Goal: Task Accomplishment & Management: Complete application form

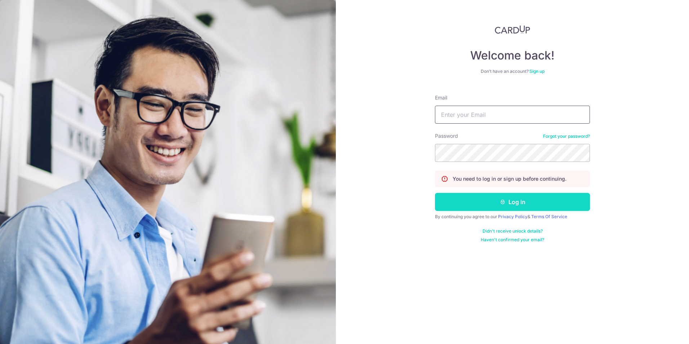
type input "kalist11@hotmail.com"
click at [499, 198] on button "Log in" at bounding box center [512, 202] width 155 height 18
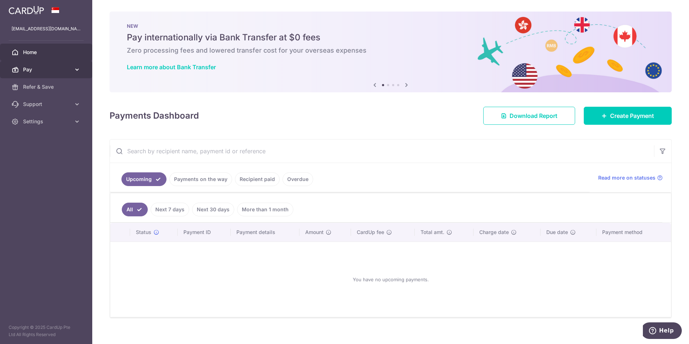
click at [75, 67] on icon at bounding box center [77, 69] width 7 height 7
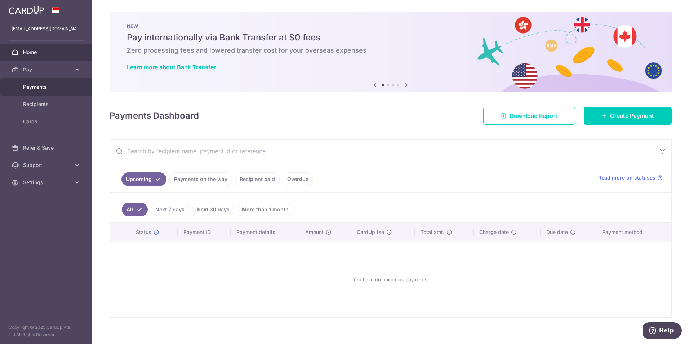
click at [53, 85] on span "Payments" at bounding box center [47, 86] width 48 height 7
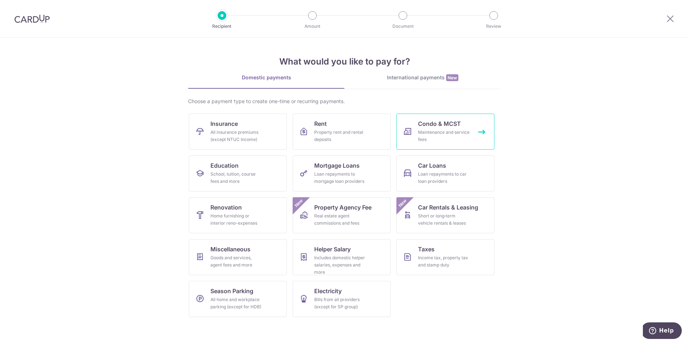
click at [418, 139] on div "Maintenance and service fees" at bounding box center [444, 136] width 52 height 14
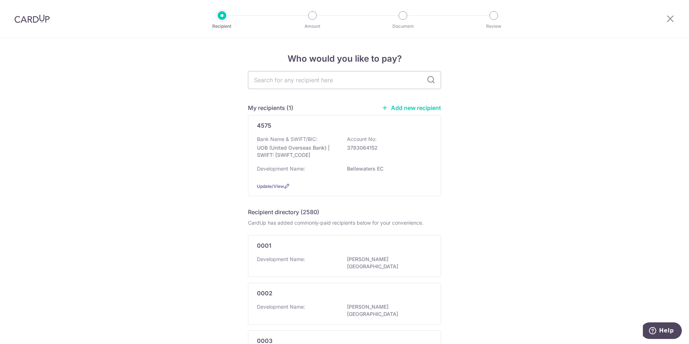
click at [418, 139] on div "Bank Name & SWIFT/BIC: UOB (United Overseas Bank) | SWIFT: [SWIFT_CODE] Account…" at bounding box center [344, 149] width 175 height 27
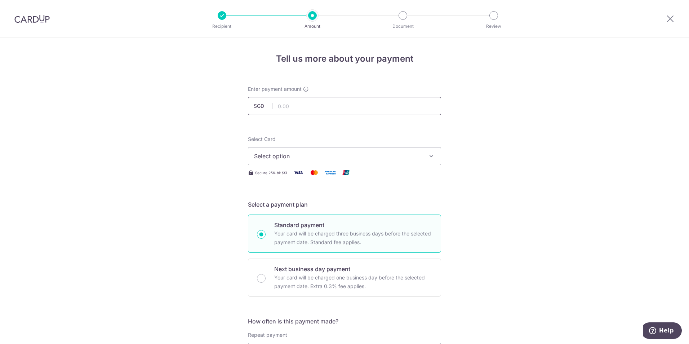
click at [361, 113] on input "text" at bounding box center [344, 106] width 193 height 18
type input "1,121.61"
click at [380, 149] on button "Select option" at bounding box center [344, 156] width 193 height 18
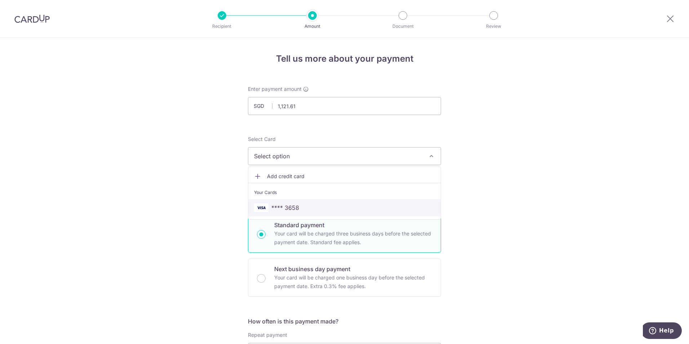
click at [300, 202] on link "**** 3658" at bounding box center [344, 207] width 193 height 17
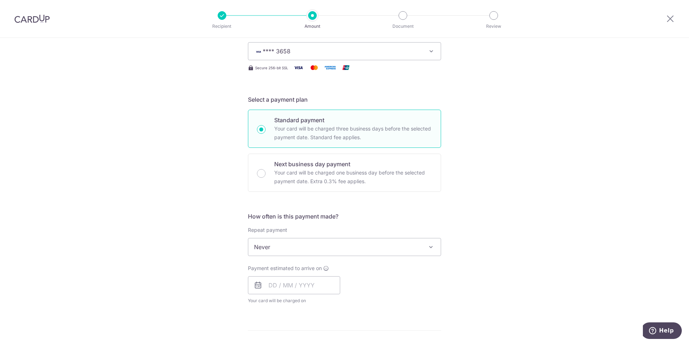
scroll to position [108, 0]
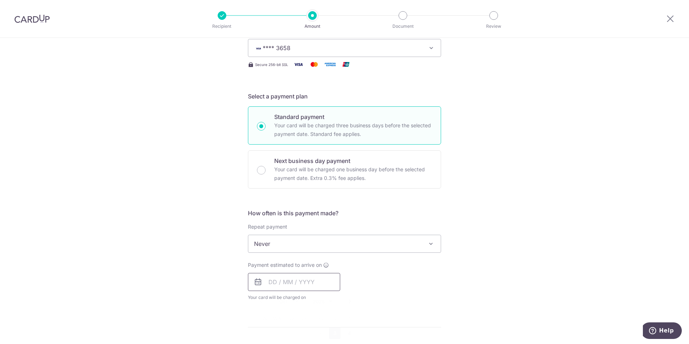
click at [303, 282] on input "text" at bounding box center [294, 282] width 92 height 18
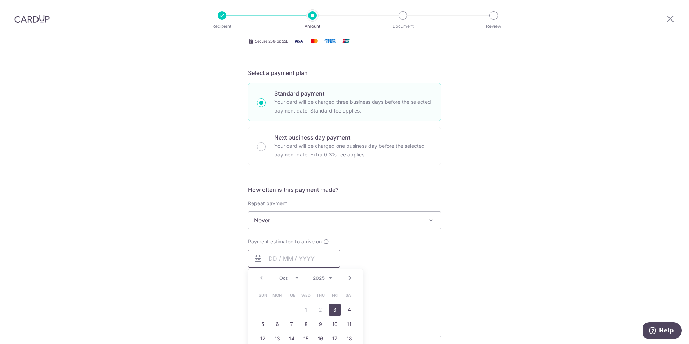
scroll to position [144, 0]
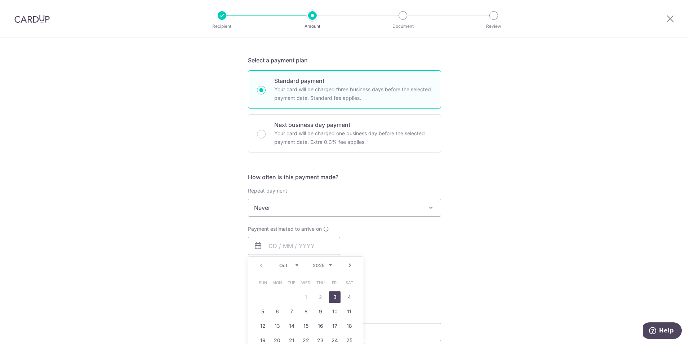
click at [335, 297] on link "3" at bounding box center [335, 297] width 12 height 12
type input "03/10/2025"
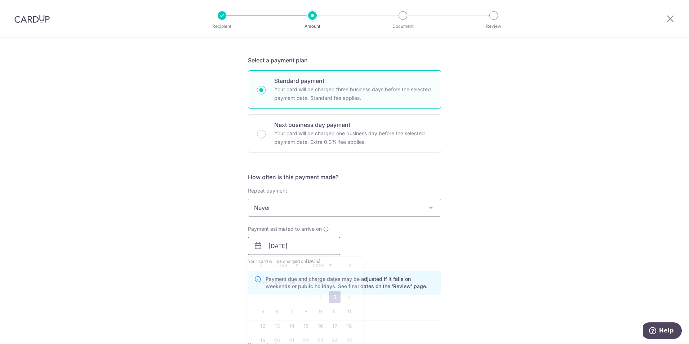
click at [291, 248] on input "03/10/2025" at bounding box center [294, 246] width 92 height 18
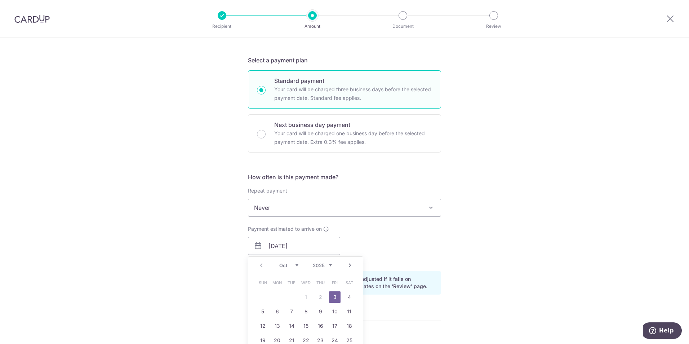
click at [321, 297] on table "Sun Mon Tue Wed Thu Fri Sat 1 2 3 4 5 6 7 8 9 10 11 12 13 14 15 16 17 18 19 20 …" at bounding box center [306, 318] width 101 height 87
click at [363, 247] on div "Payment estimated to arrive on 03/10/2025 Prev Next Oct Nov Dec 2025 2026 2027 …" at bounding box center [345, 245] width 202 height 40
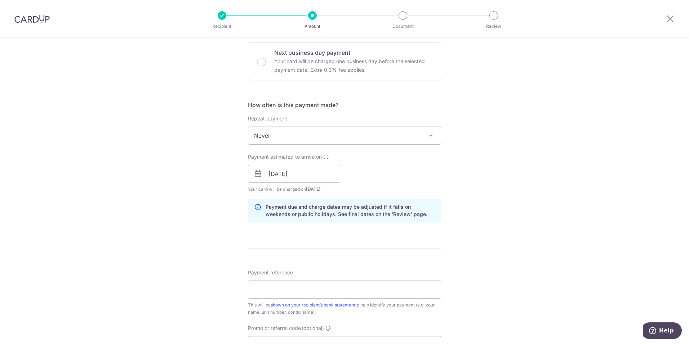
scroll to position [325, 0]
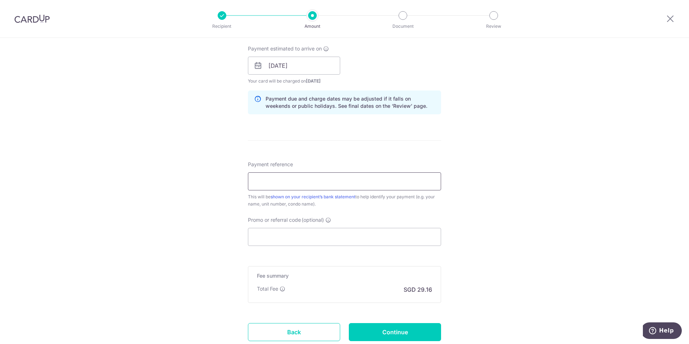
click at [292, 176] on input "Payment reference" at bounding box center [344, 181] width 193 height 18
type input "BLK 19 06-20"
click at [288, 241] on input "Promo or referral code (optional)" at bounding box center [344, 237] width 193 height 18
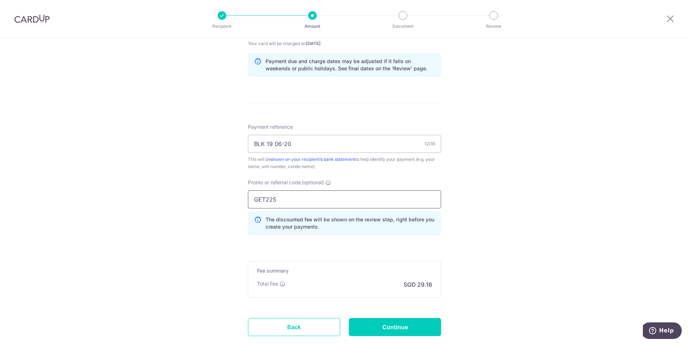
scroll to position [408, 0]
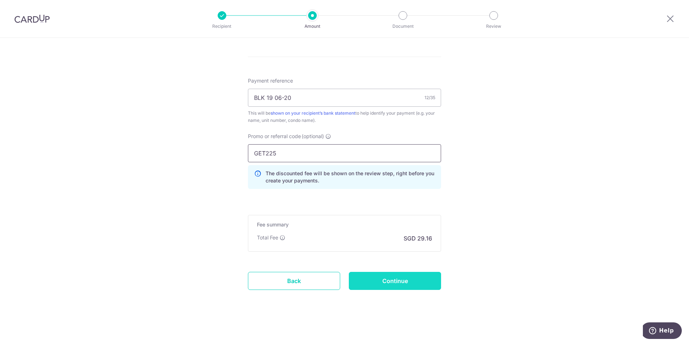
type input "GET225"
click at [375, 282] on input "Continue" at bounding box center [395, 281] width 92 height 18
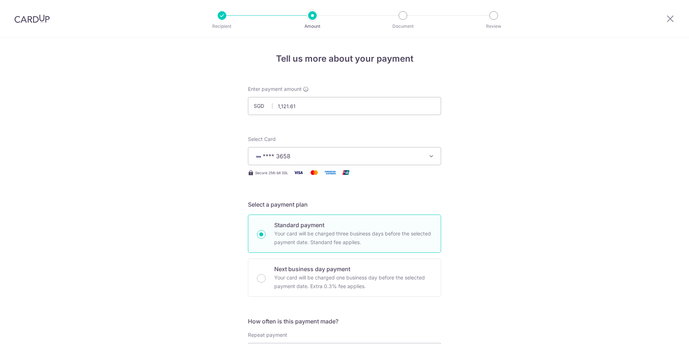
scroll to position [418, 0]
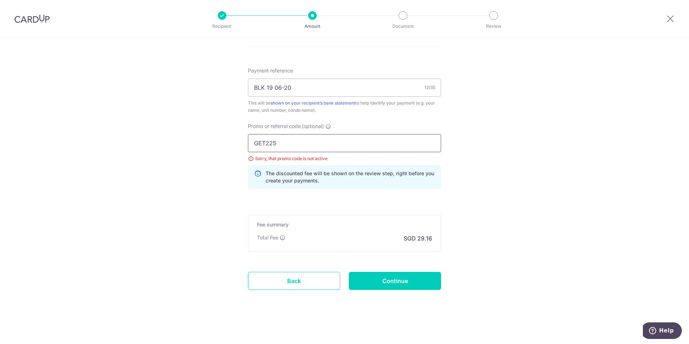
drag, startPoint x: 263, startPoint y: 140, endPoint x: 201, endPoint y: 136, distance: 62.1
type input "OFF225"
click at [404, 284] on input "Continue" at bounding box center [395, 281] width 92 height 18
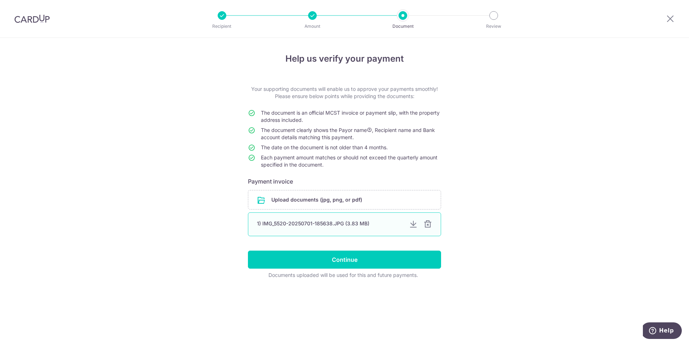
click at [366, 227] on div "1) IMG_5520-20250701-185638.JPG (3.83 MB)" at bounding box center [330, 223] width 146 height 7
click at [416, 225] on div at bounding box center [413, 224] width 9 height 9
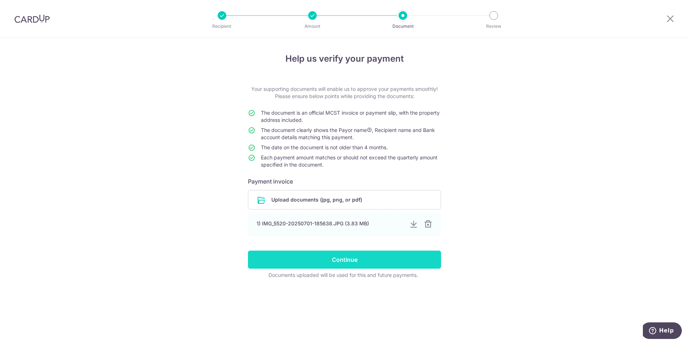
click at [351, 262] on input "Continue" at bounding box center [344, 260] width 193 height 18
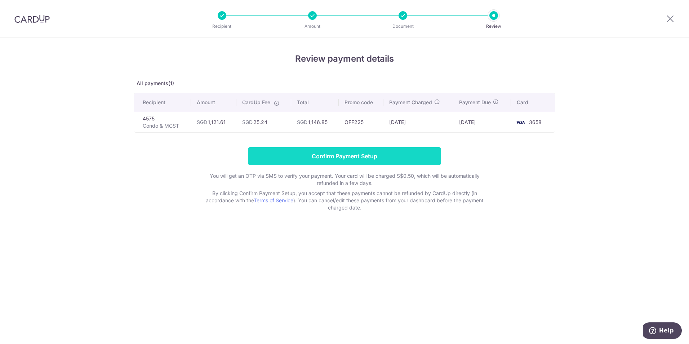
click at [353, 160] on input "Confirm Payment Setup" at bounding box center [344, 156] width 193 height 18
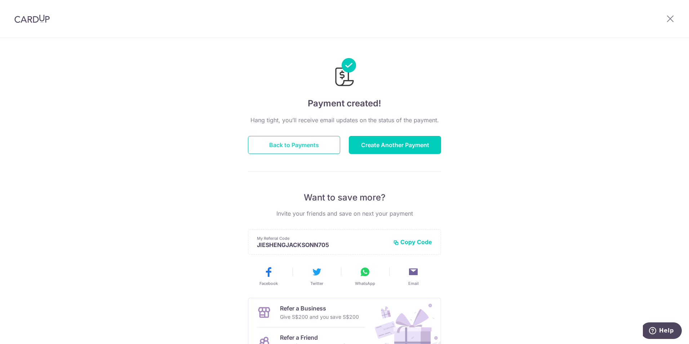
click at [292, 148] on button "Back to Payments" at bounding box center [294, 145] width 92 height 18
